Goal: Task Accomplishment & Management: Manage account settings

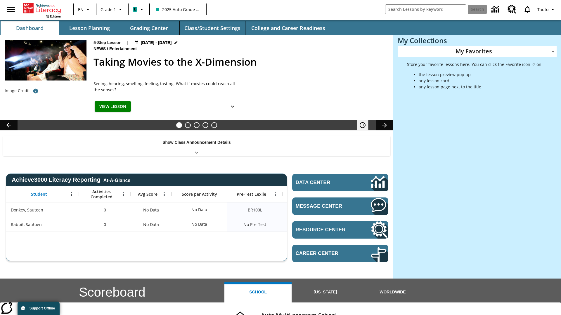
click at [212, 28] on button "Class/Student Settings" at bounding box center [212, 28] width 66 height 14
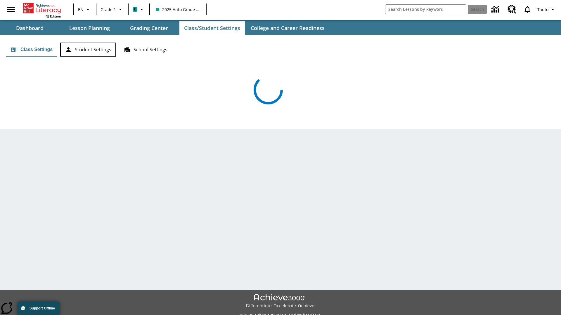
click at [88, 50] on button "Student Settings" at bounding box center [88, 50] width 56 height 14
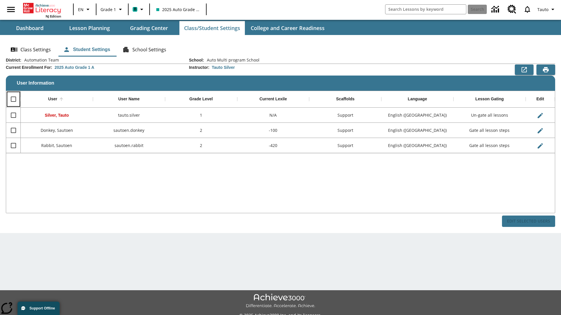
click at [13, 99] on input "Select all rows" at bounding box center [13, 99] width 12 height 12
checkbox input "true"
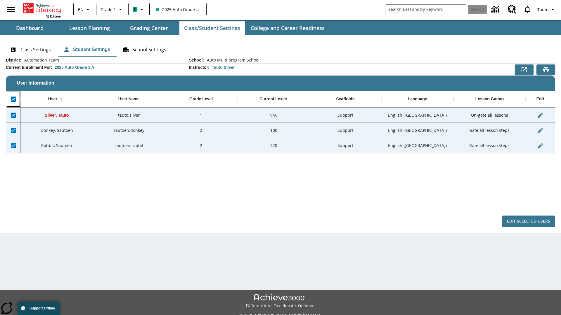
checkbox input "true"
click at [528, 221] on button "Edit Selected Users" at bounding box center [528, 221] width 53 height 11
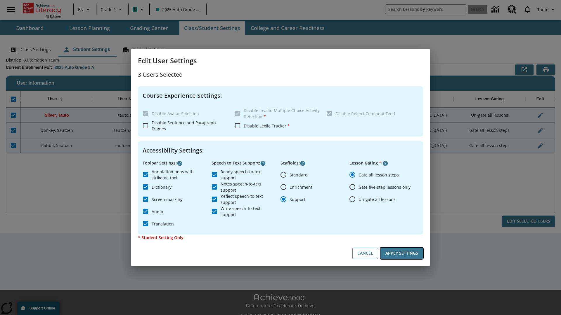
click at [401, 253] on button "Apply Settings" at bounding box center [401, 253] width 43 height 11
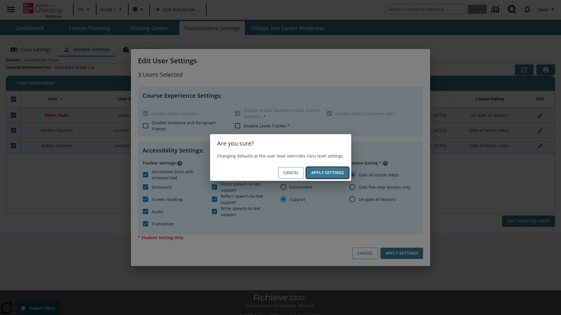
click at [327, 173] on button "Apply Settings" at bounding box center [327, 172] width 43 height 11
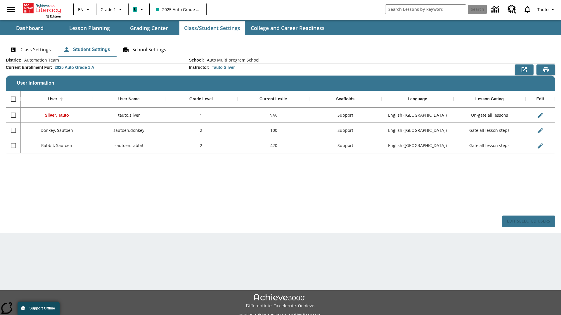
checkbox input "false"
click at [546, 9] on span "Tauto" at bounding box center [541, 9] width 11 height 6
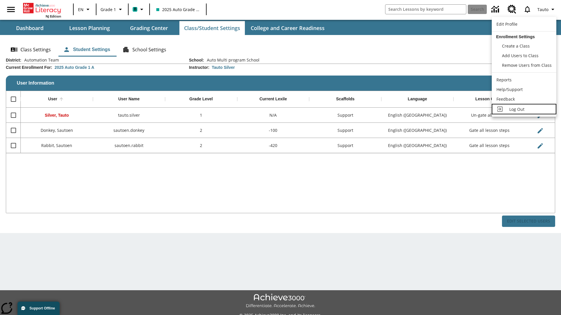
click at [523, 109] on span "Log Out" at bounding box center [516, 110] width 15 height 6
